Goal: Navigation & Orientation: Find specific page/section

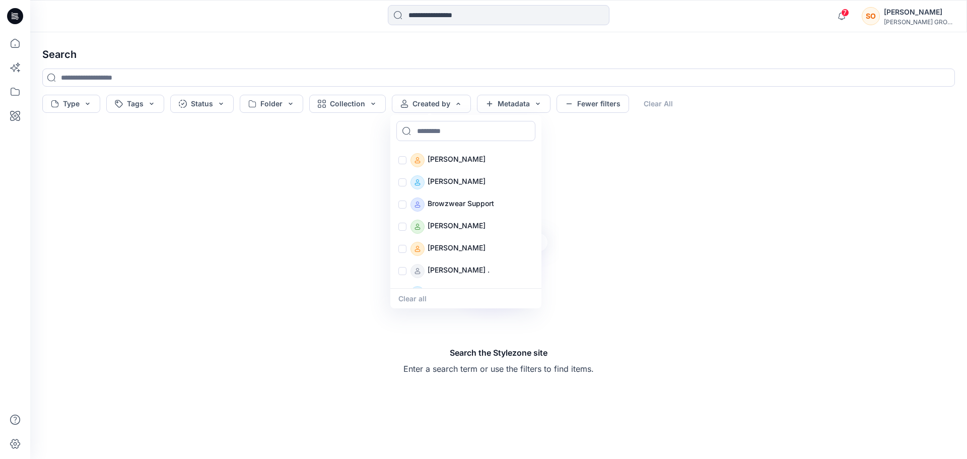
click at [934, 2] on div "7 Notifications Marlies Schmidt has updated WSA2S56-BLB-TROUT-541 with WSA2S56-…" at bounding box center [498, 16] width 937 height 32
click at [932, 7] on div "[PERSON_NAME]" at bounding box center [919, 12] width 71 height 12
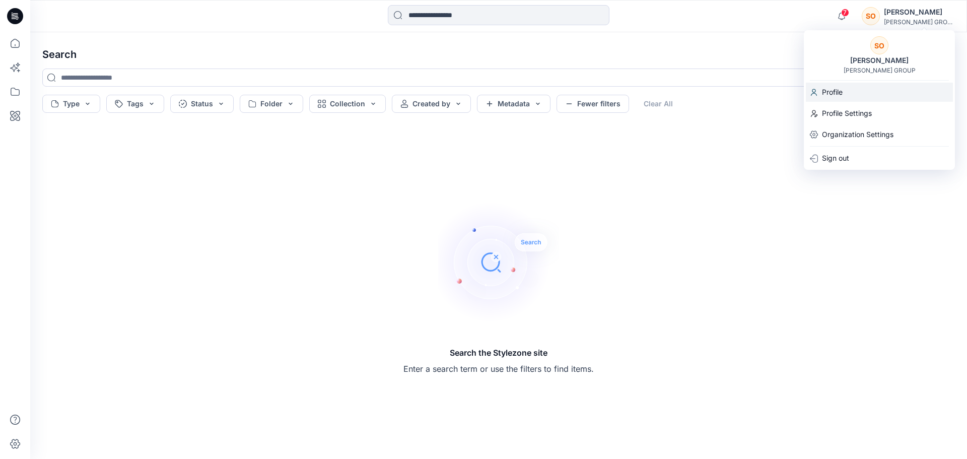
click at [828, 90] on p "Profile" at bounding box center [832, 92] width 21 height 19
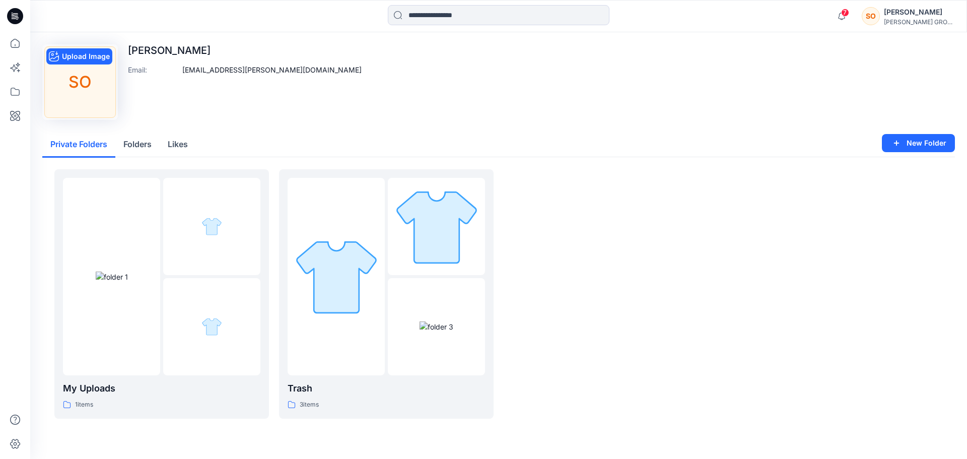
click at [72, 68] on div "SO" at bounding box center [80, 82] width 72 height 72
click at [81, 53] on button "Upload Image" at bounding box center [79, 56] width 66 height 16
click at [84, 54] on button "Edit Image" at bounding box center [73, 56] width 54 height 16
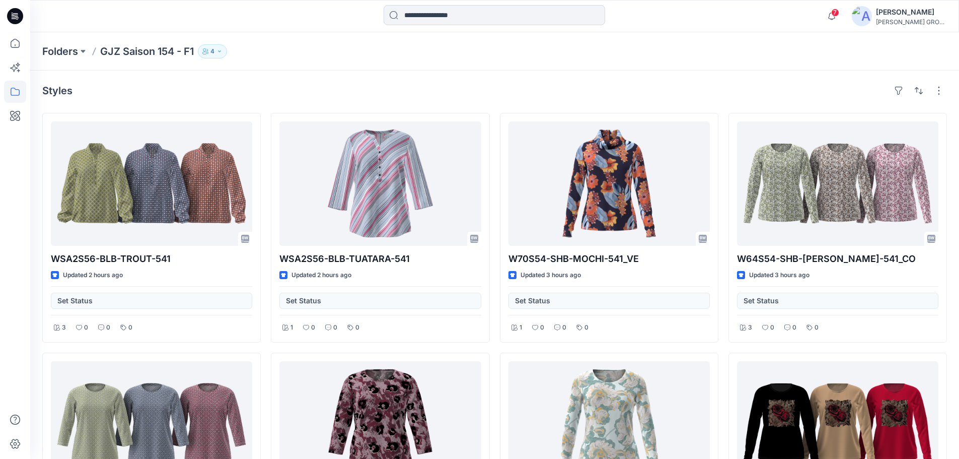
scroll to position [238, 0]
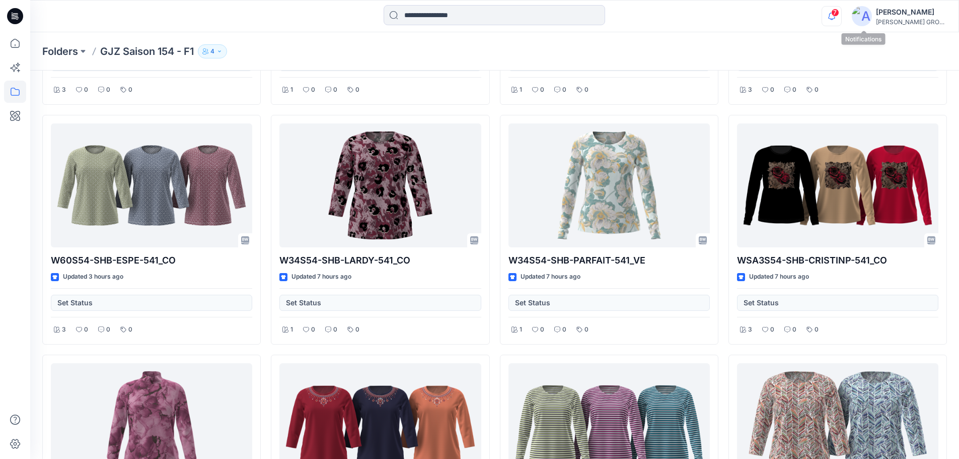
click at [841, 10] on icon "button" at bounding box center [831, 16] width 19 height 20
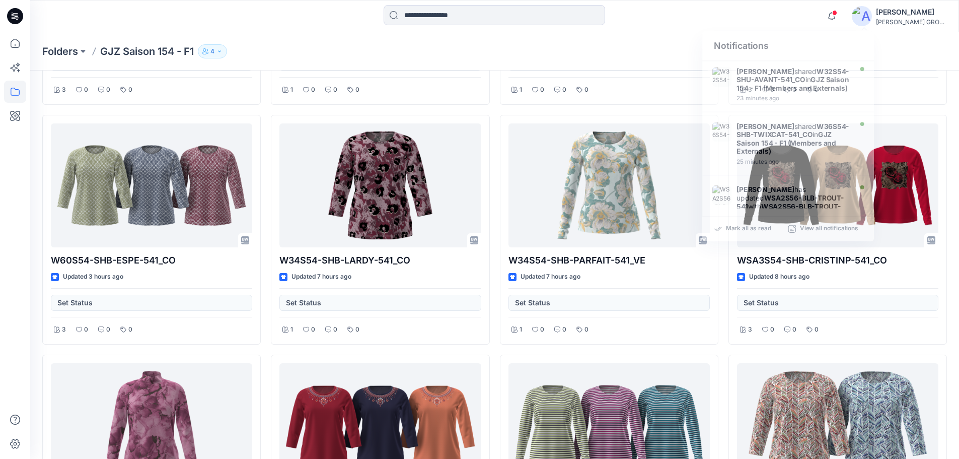
click at [910, 10] on div "[PERSON_NAME]" at bounding box center [911, 12] width 71 height 12
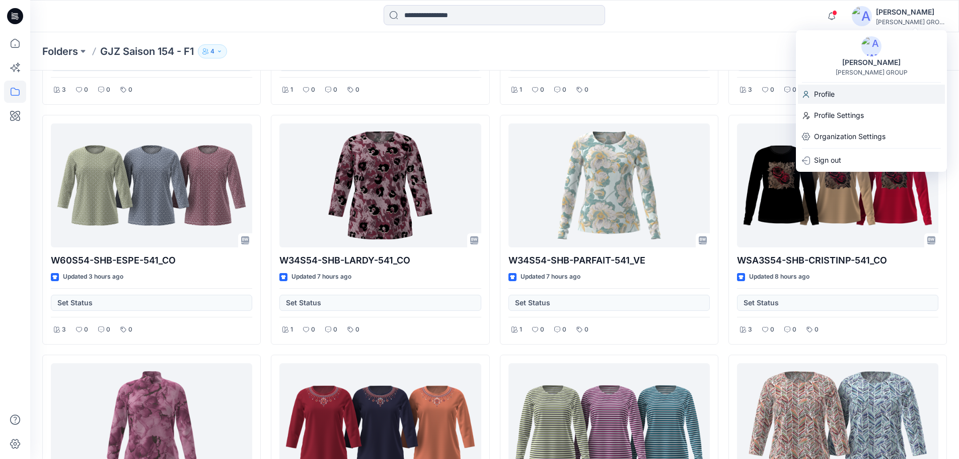
click at [836, 97] on div "Profile" at bounding box center [871, 94] width 147 height 19
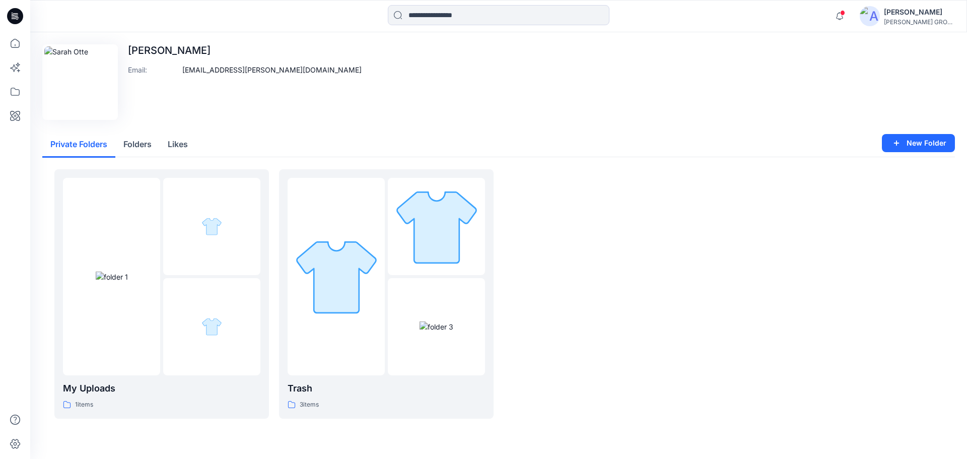
click at [138, 48] on p "[PERSON_NAME]" at bounding box center [245, 50] width 234 height 12
click at [13, 51] on icon at bounding box center [15, 43] width 22 height 22
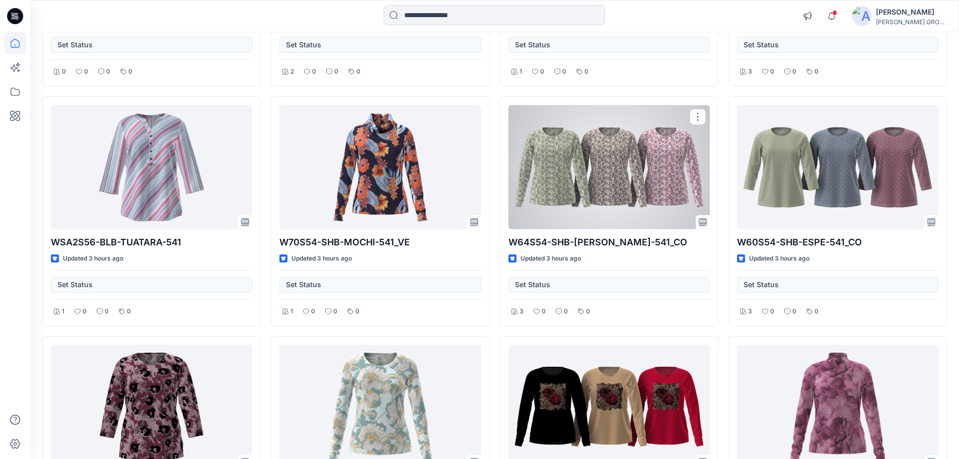
scroll to position [302, 0]
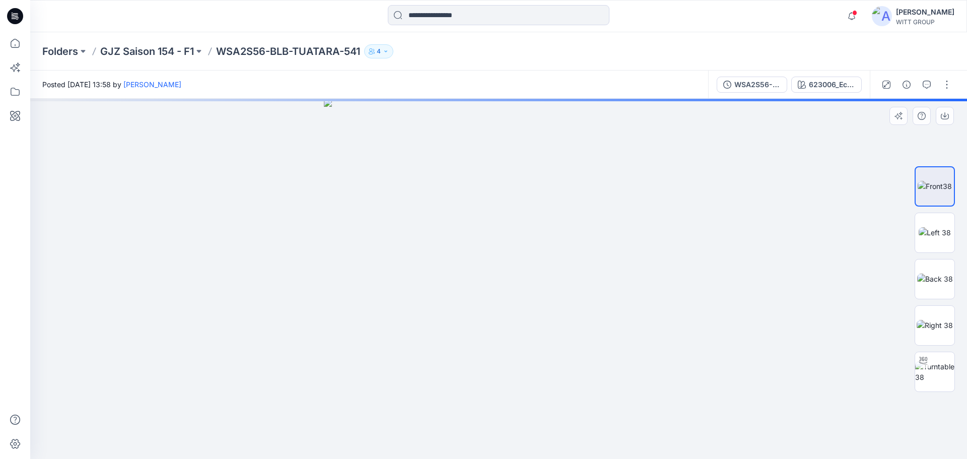
click at [427, 212] on img at bounding box center [498, 279] width 349 height 360
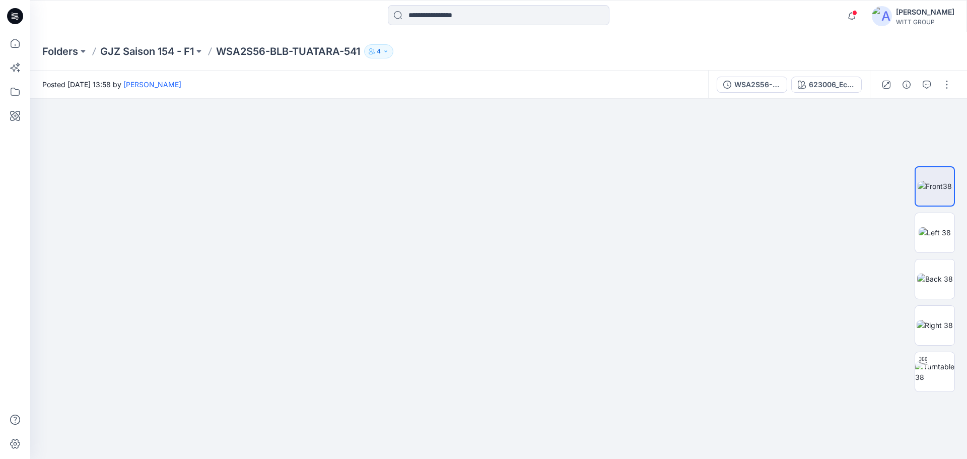
drag, startPoint x: 518, startPoint y: 184, endPoint x: 547, endPoint y: 482, distance: 299.6
click at [547, 458] on html "Notifications Phillip Ackermann shared W32S54-SHU-AVANT-541_CO in GJZ Saison 15…" at bounding box center [483, 229] width 967 height 459
click at [290, 34] on div "Folders GJZ Saison 154 - F1 WSA2S56-BLB-TUATARA-541 4" at bounding box center [498, 51] width 937 height 38
click at [288, 54] on p "WSA2S56-BLB-TUATARA-541" at bounding box center [288, 51] width 144 height 14
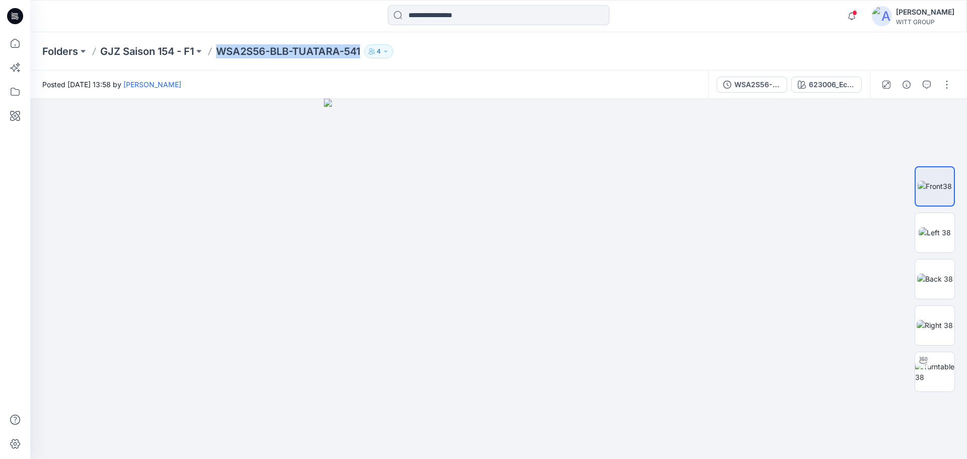
click at [288, 54] on p "WSA2S56-BLB-TUATARA-541" at bounding box center [288, 51] width 144 height 14
copy div "WSA2S56-BLB-TUATARA-541 4"
click at [926, 11] on div "[PERSON_NAME]" at bounding box center [925, 12] width 58 height 12
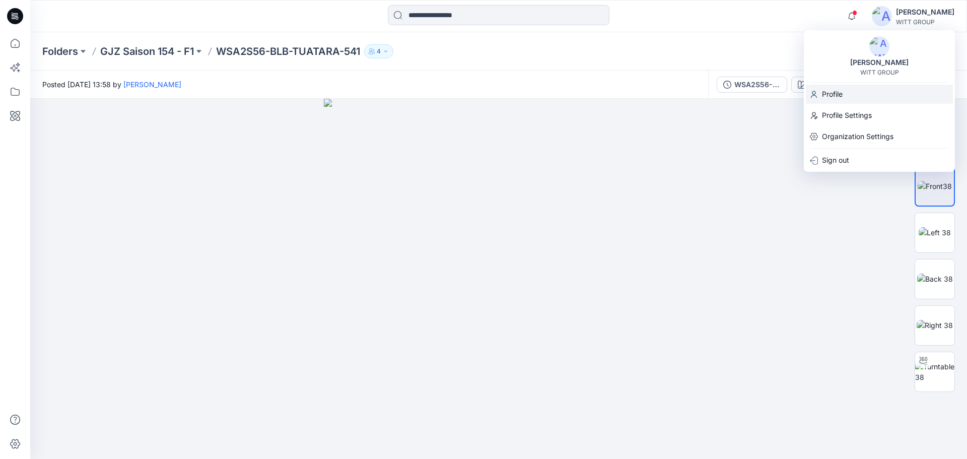
click at [863, 95] on div "Profile" at bounding box center [879, 94] width 147 height 19
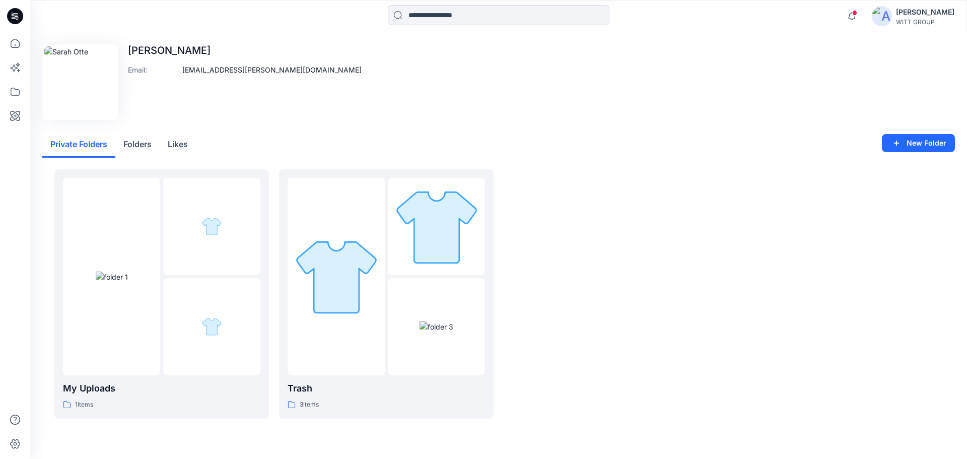
click at [939, 17] on div "[PERSON_NAME]" at bounding box center [925, 12] width 58 height 12
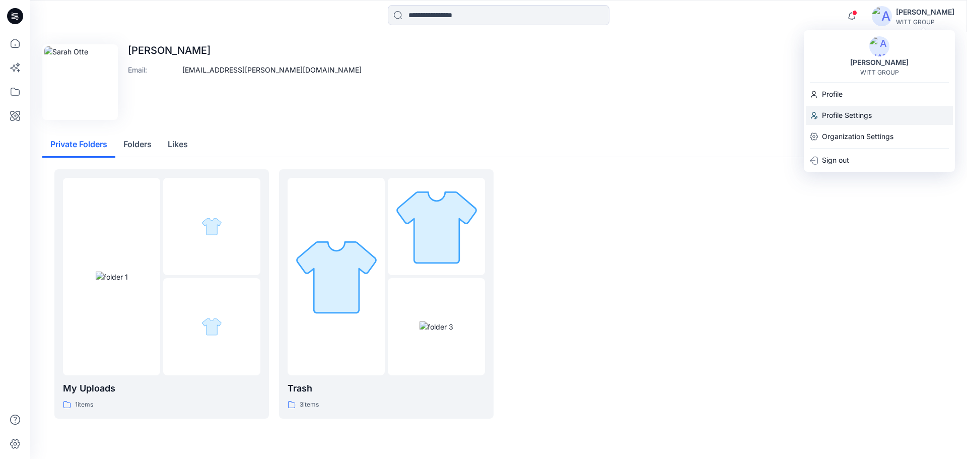
click at [863, 119] on p "Profile Settings" at bounding box center [847, 115] width 50 height 19
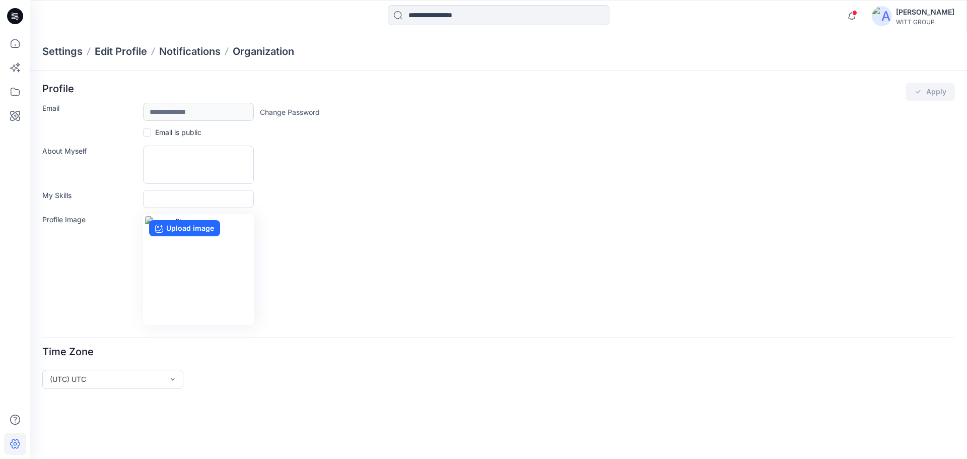
click at [937, 6] on div "[PERSON_NAME]" at bounding box center [925, 12] width 58 height 12
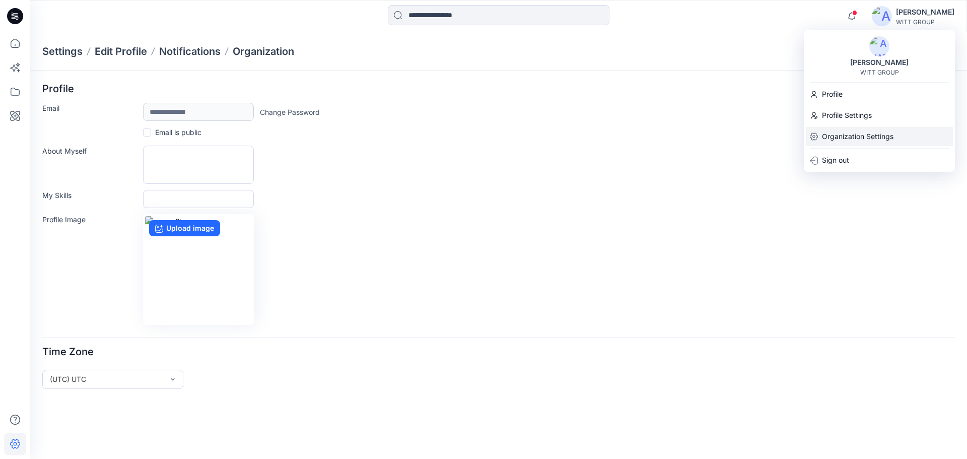
click at [839, 135] on p "Organization Settings" at bounding box center [858, 136] width 72 height 19
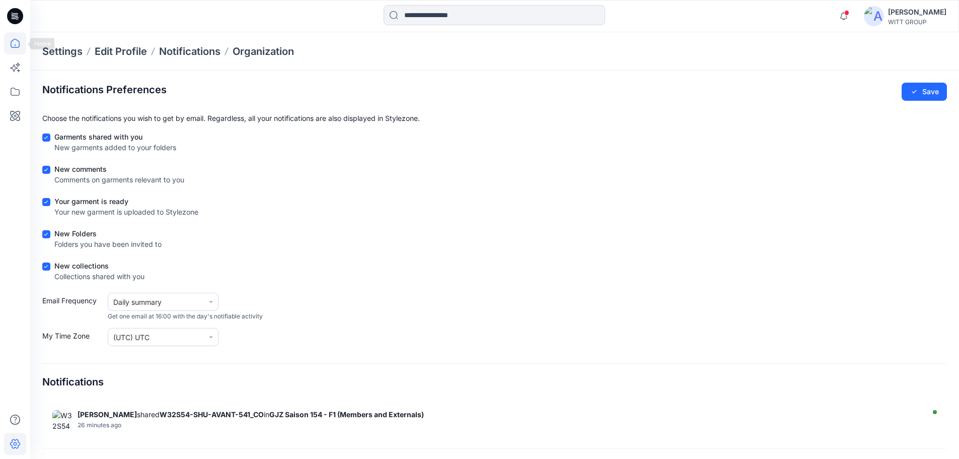
click at [13, 46] on icon at bounding box center [15, 43] width 22 height 22
